Goal: Transaction & Acquisition: Purchase product/service

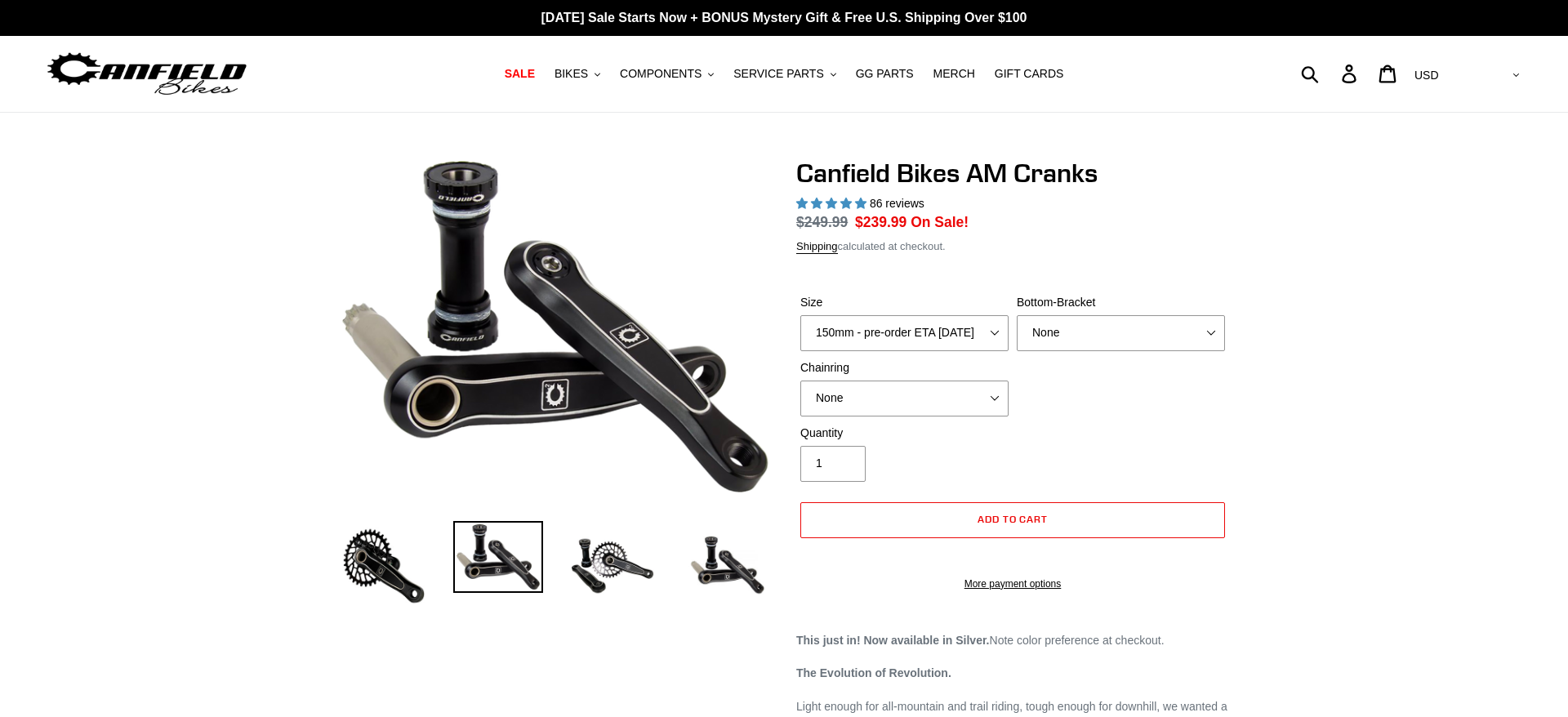
select select "highest-rating"
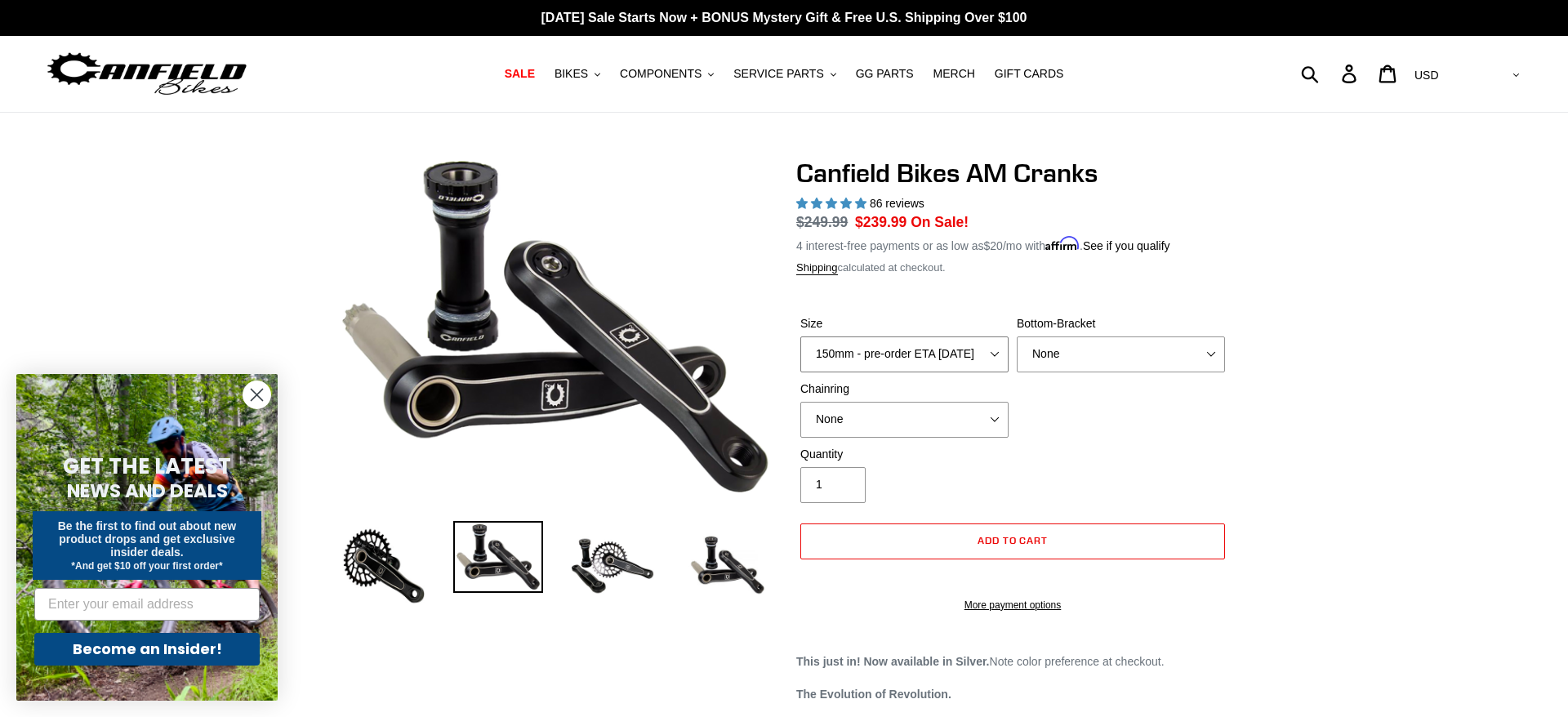
click at [801, 337] on select "150mm - pre-order ETA [DATE] 155mm - pre-order ETA [DATE] 160mm - pre-order ETA…" at bounding box center [905, 354] width 208 height 36
select select "160mm - pre-order ETA [DATE]"
click option "160mm - pre-order ETA [DATE]" at bounding box center [0, 0] width 0 height 0
click at [1017, 337] on select "None BSA Threaded 68/73mm Press Fit PF92" at bounding box center [1121, 354] width 208 height 36
select select "BSA Threaded 68/73mm"
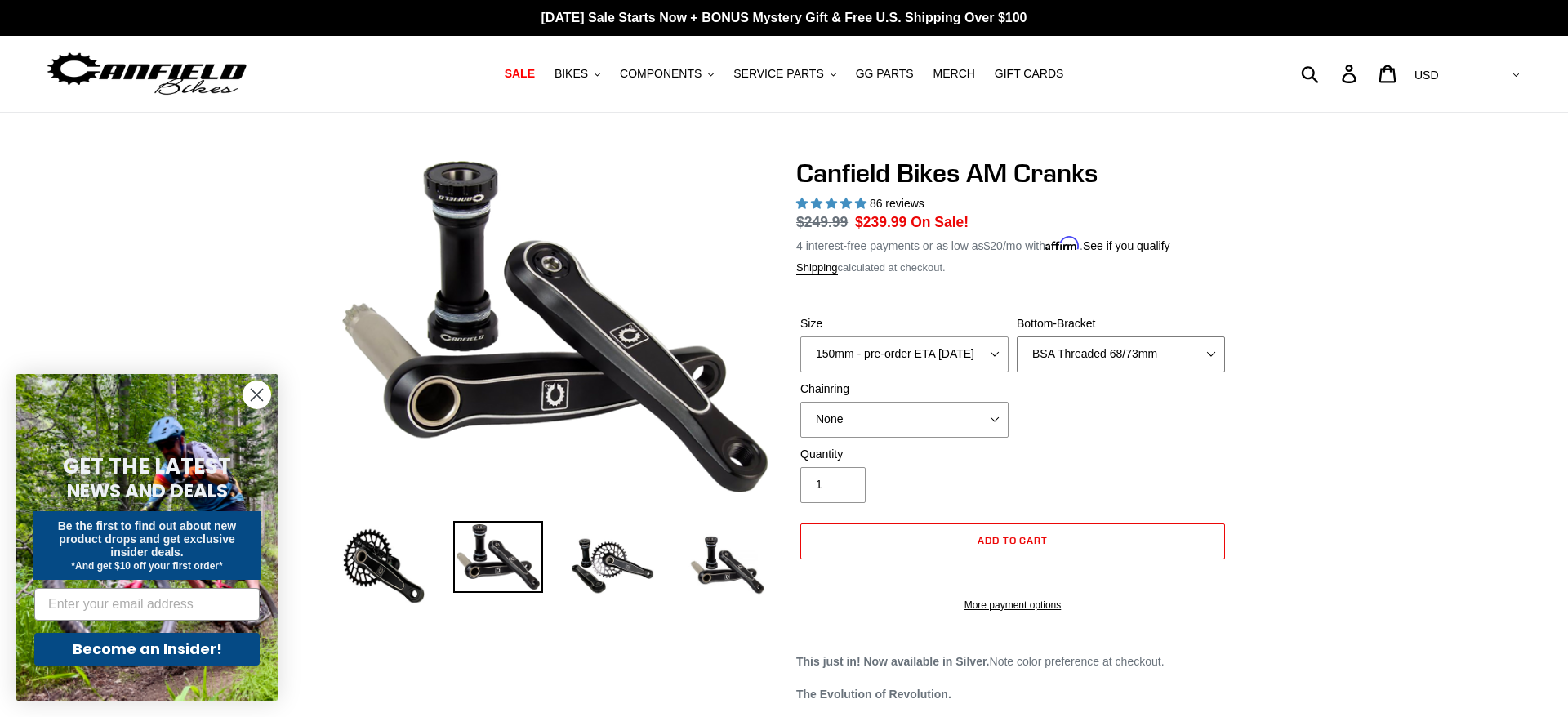
click option "BSA Threaded 68/73mm" at bounding box center [0, 0] width 0 height 0
click at [801, 402] on select "None 30t Round (Boost 148) 30t Oval (Boost 148) 32t Round (Boost 148) 32t Oval …" at bounding box center [905, 419] width 208 height 36
select select "32t Round (Boost 148)"
click option "32t Round (Boost 148)" at bounding box center [0, 0] width 0 height 0
click at [1094, 473] on div "Quantity 1" at bounding box center [1013, 479] width 433 height 66
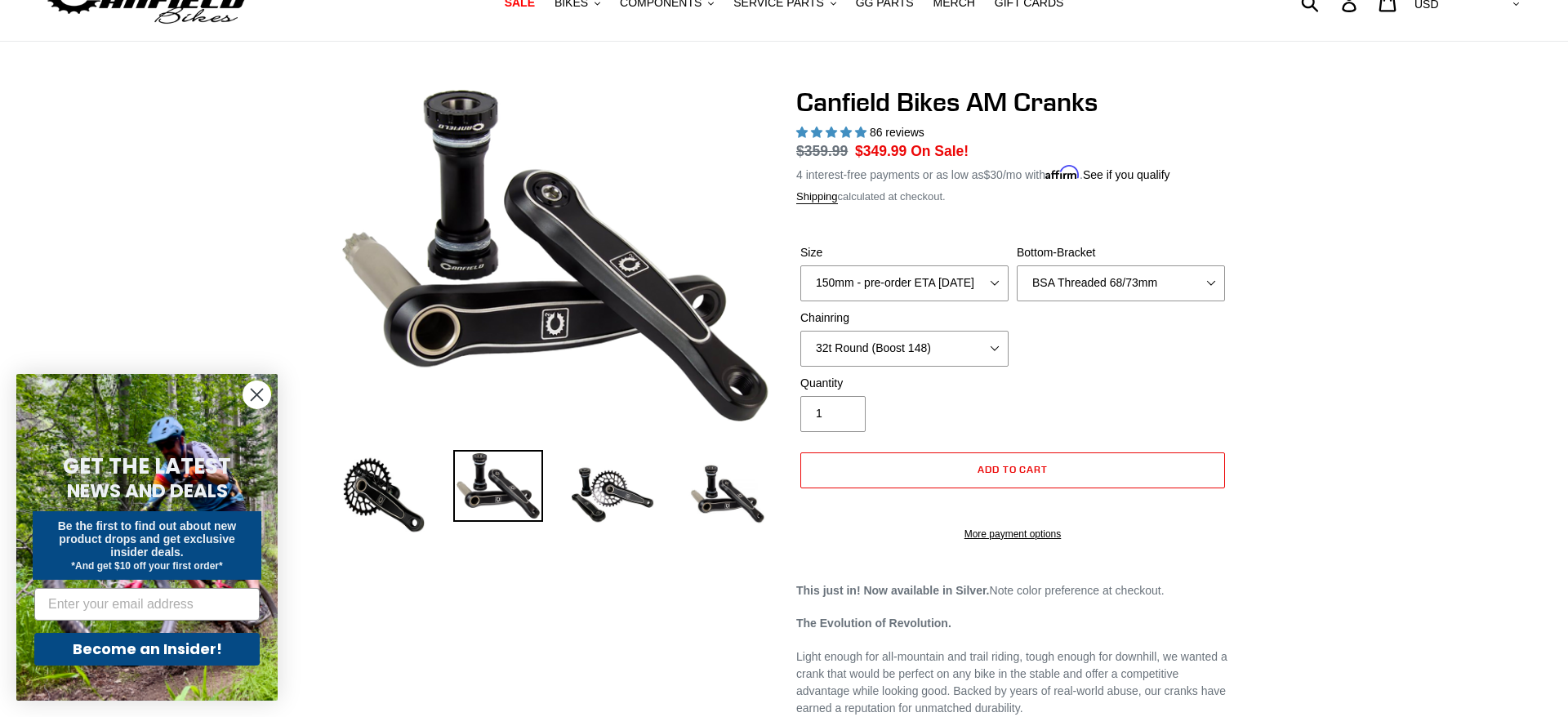
scroll to position [83, 0]
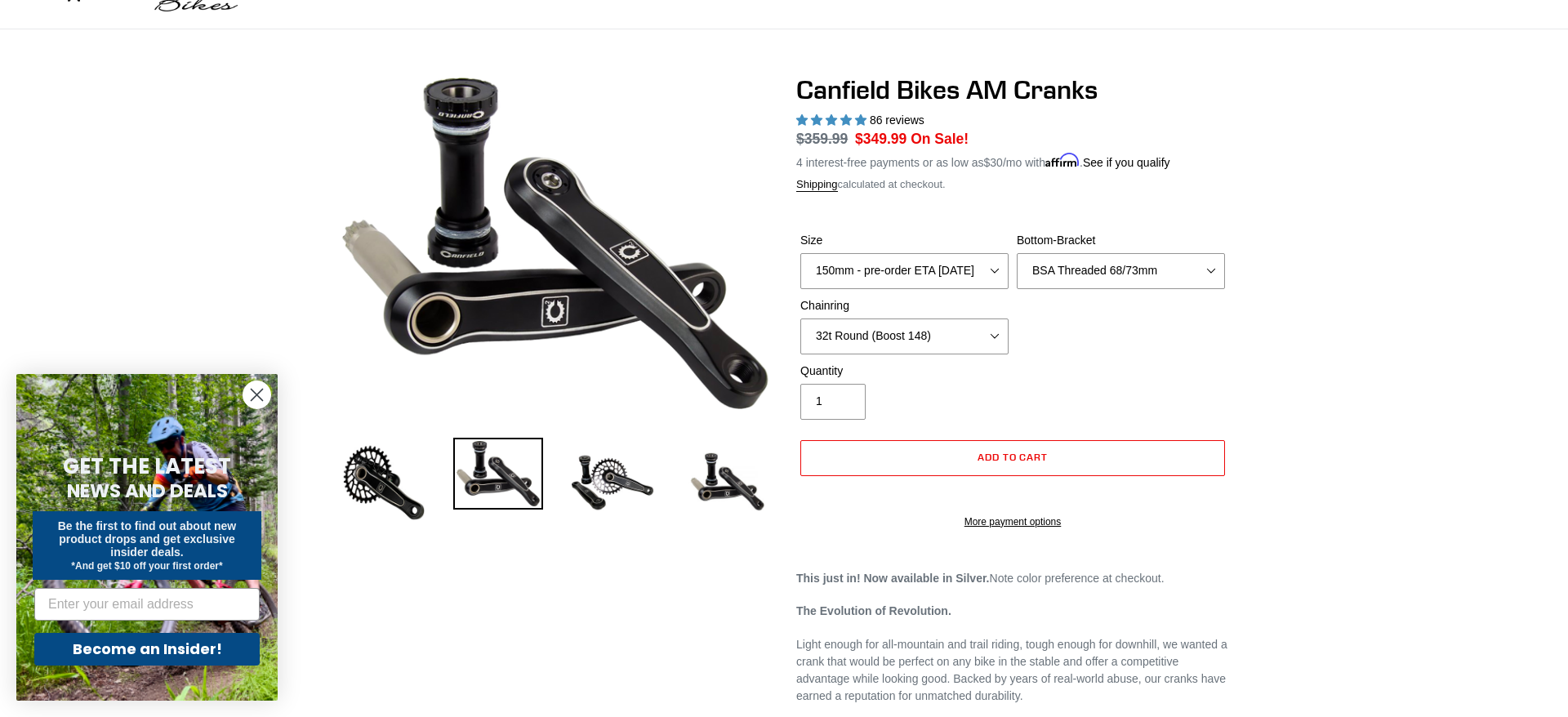
click at [268, 392] on circle "Close dialog" at bounding box center [258, 395] width 27 height 27
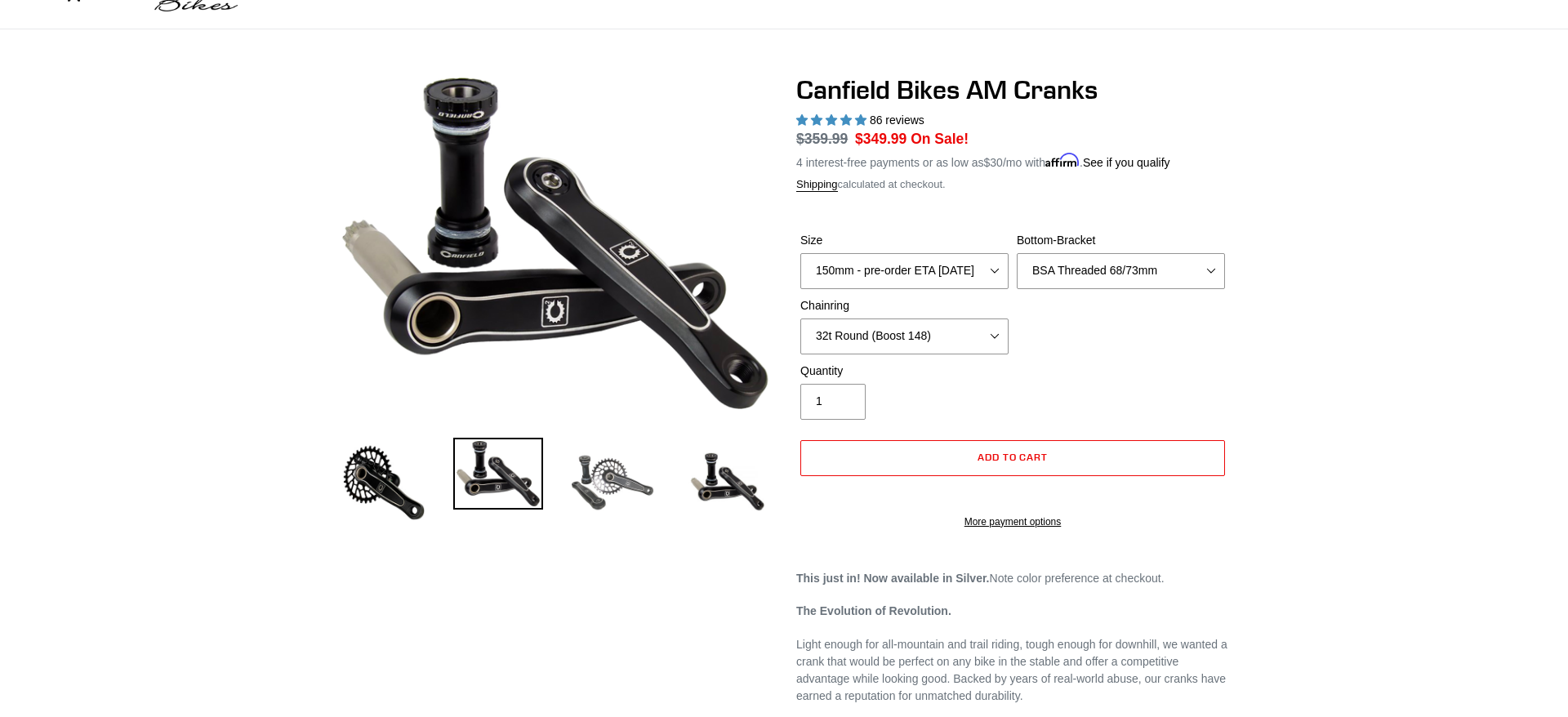
click at [600, 486] on img at bounding box center [613, 482] width 89 height 90
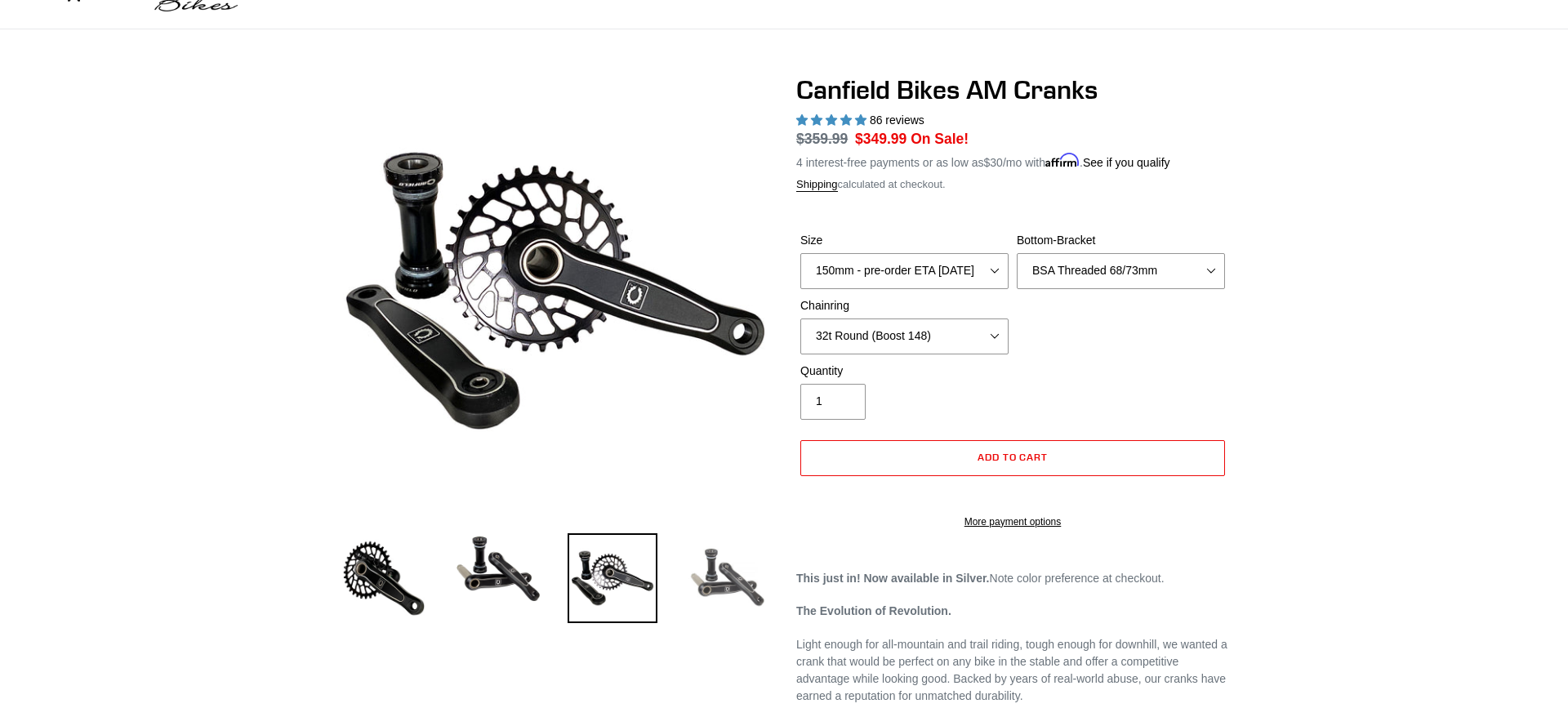
click at [714, 582] on img at bounding box center [727, 578] width 89 height 90
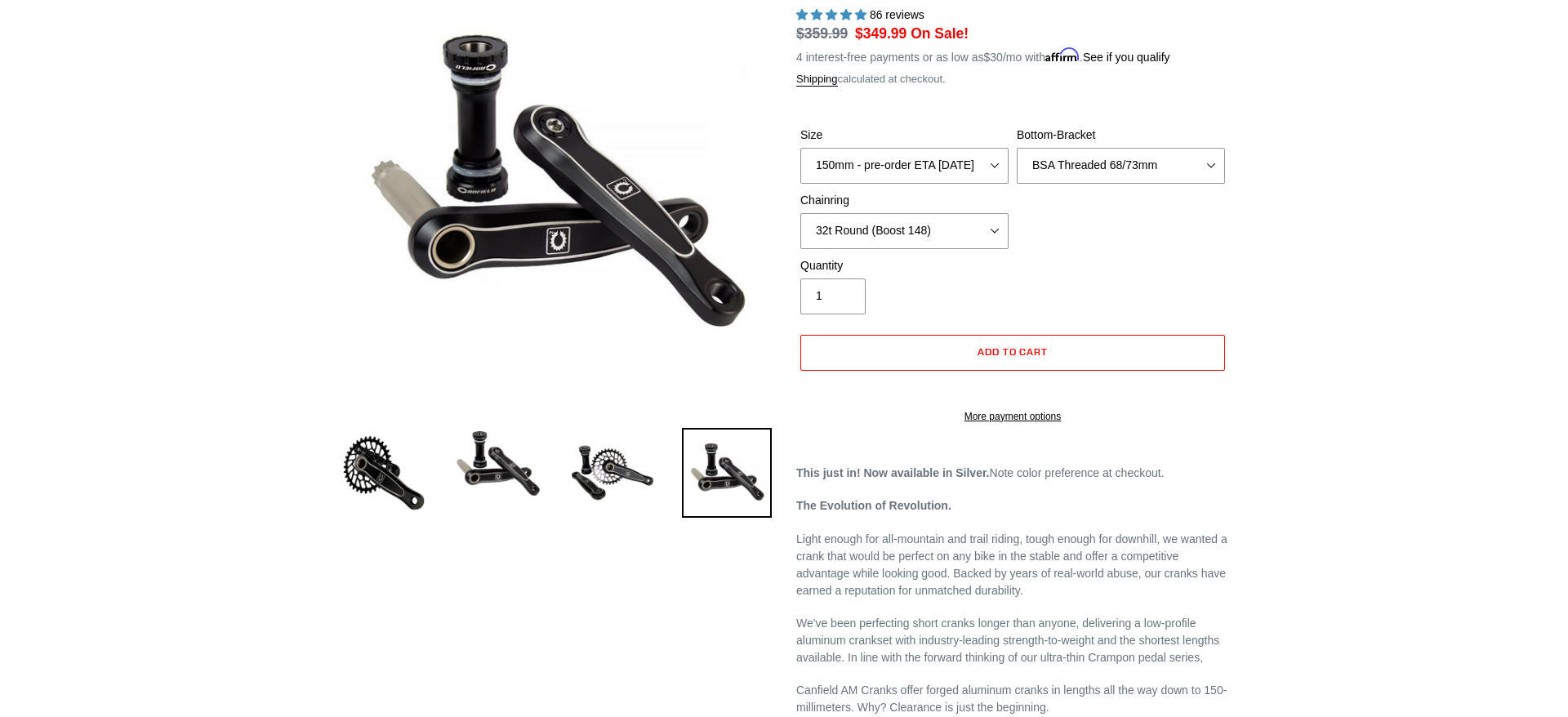
scroll to position [333, 0]
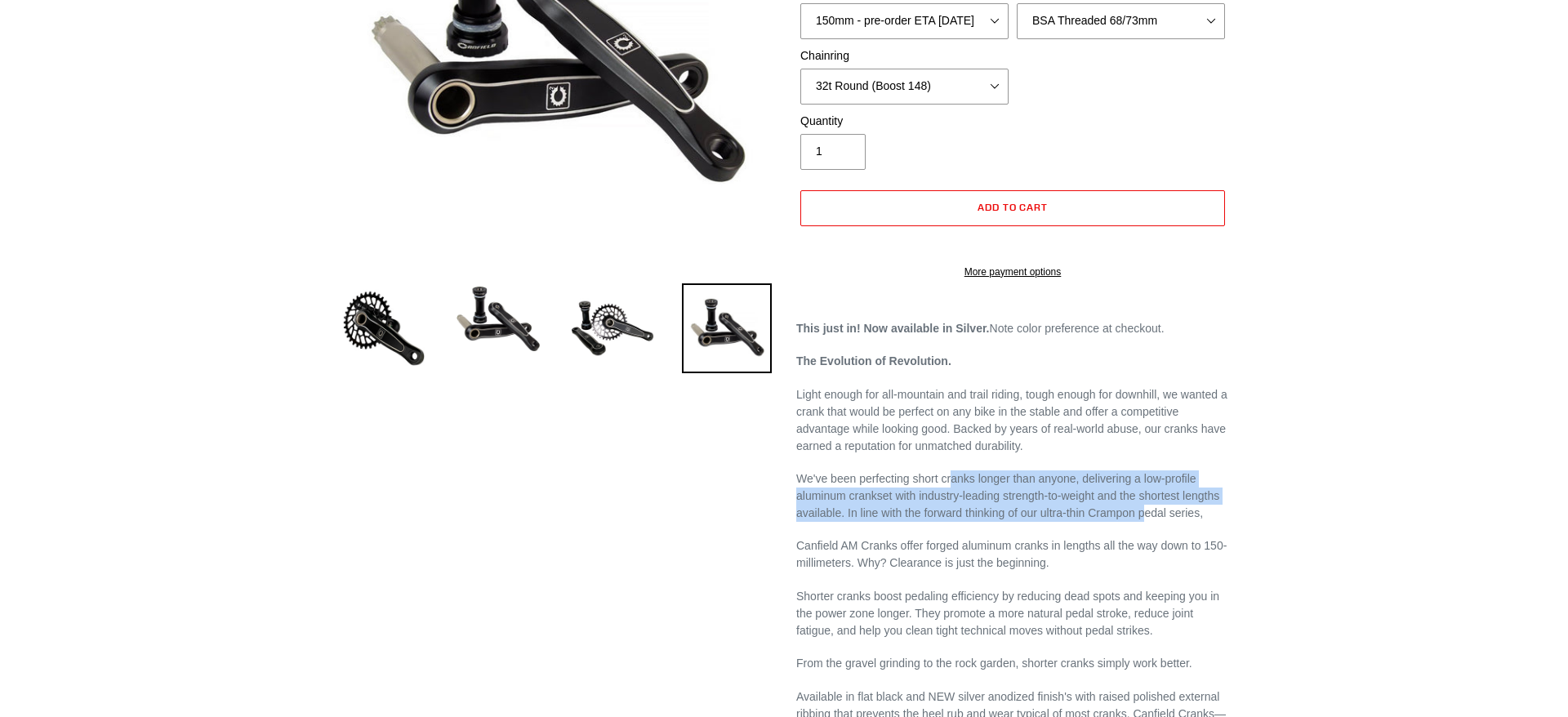
drag, startPoint x: 952, startPoint y: 494, endPoint x: 1152, endPoint y: 546, distance: 206.6
